Goal: Communication & Community: Answer question/provide support

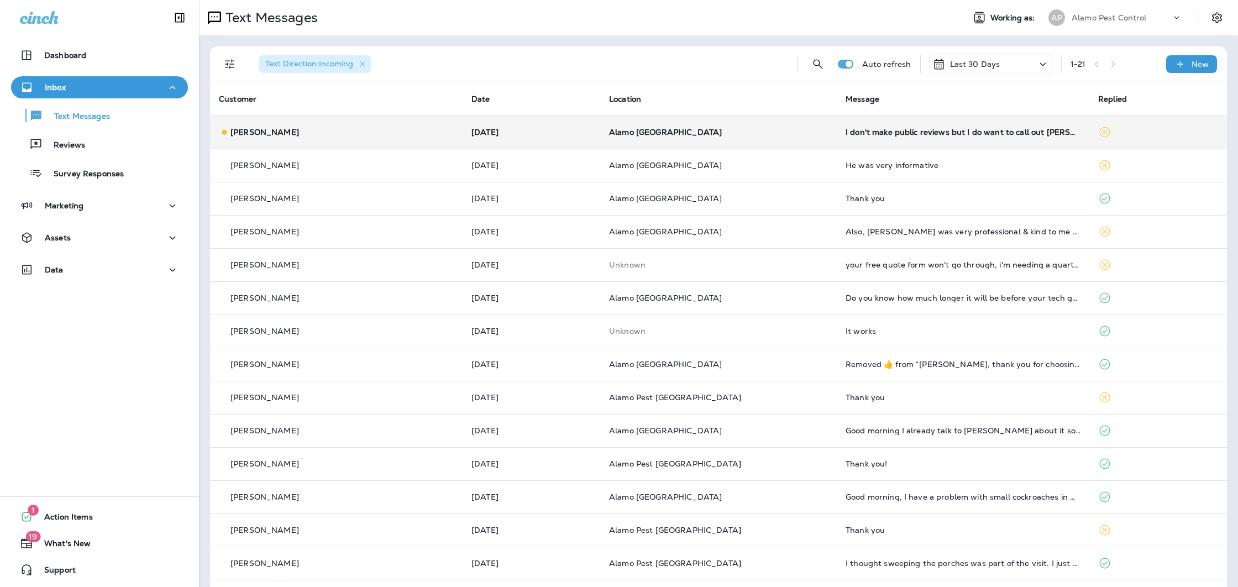
click at [789, 133] on p "Alamo [GEOGRAPHIC_DATA]" at bounding box center [718, 132] width 219 height 9
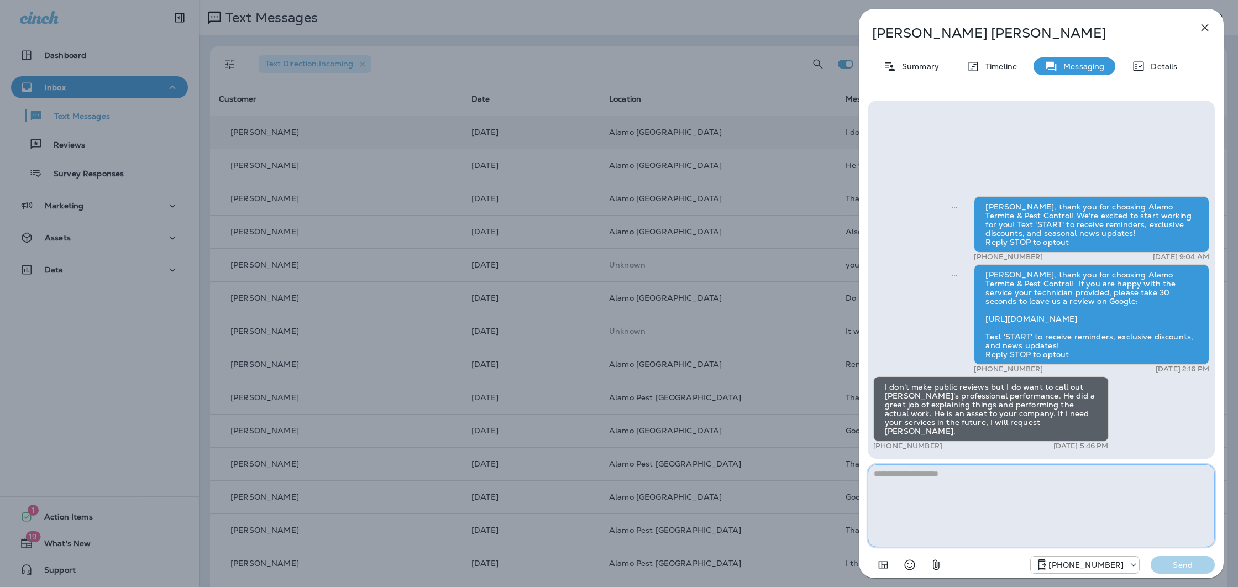
click at [994, 511] on textarea at bounding box center [1041, 505] width 347 height 83
type textarea "**********"
click at [1188, 567] on p "Send" at bounding box center [1183, 565] width 46 height 10
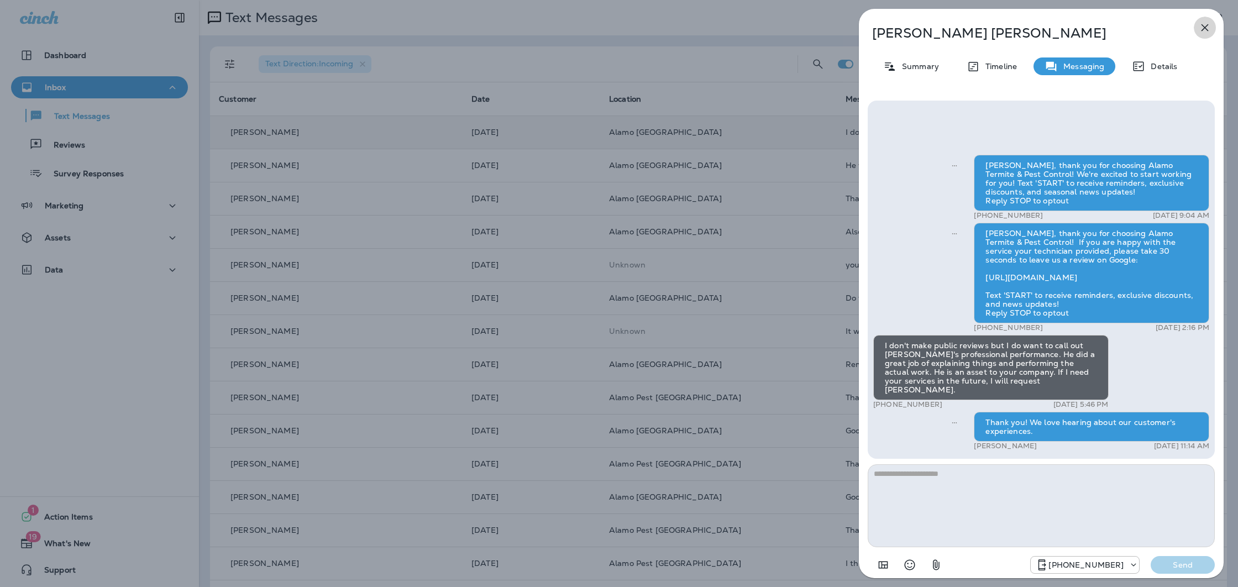
click at [1205, 30] on icon "button" at bounding box center [1204, 27] width 13 height 13
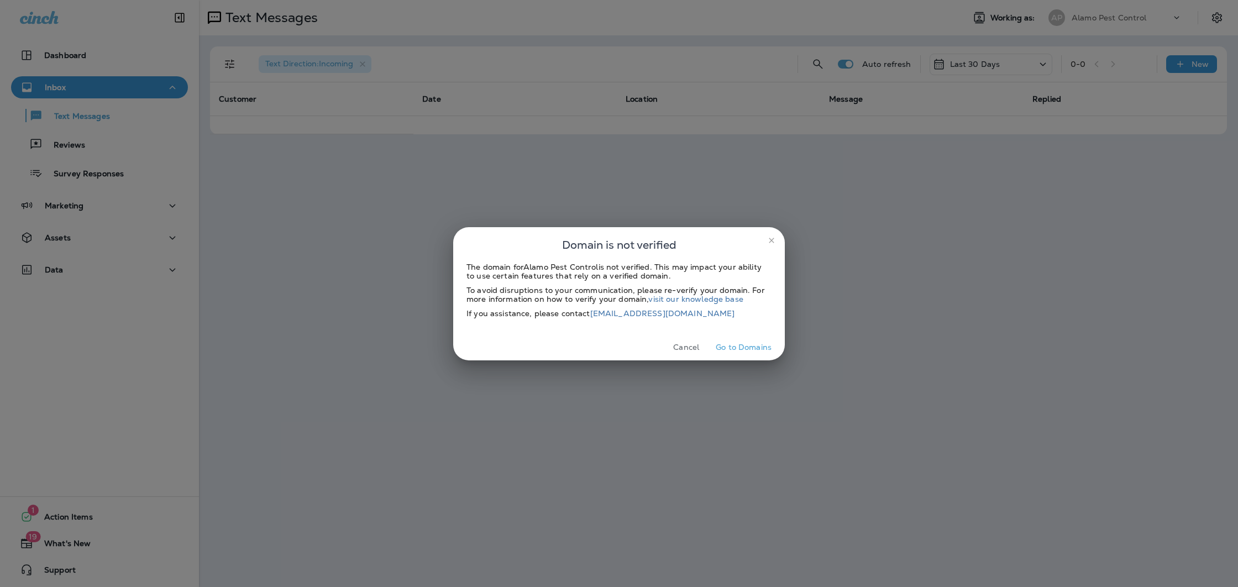
click at [693, 352] on button "Cancel" at bounding box center [686, 347] width 41 height 17
